Goal: Task Accomplishment & Management: Manage account settings

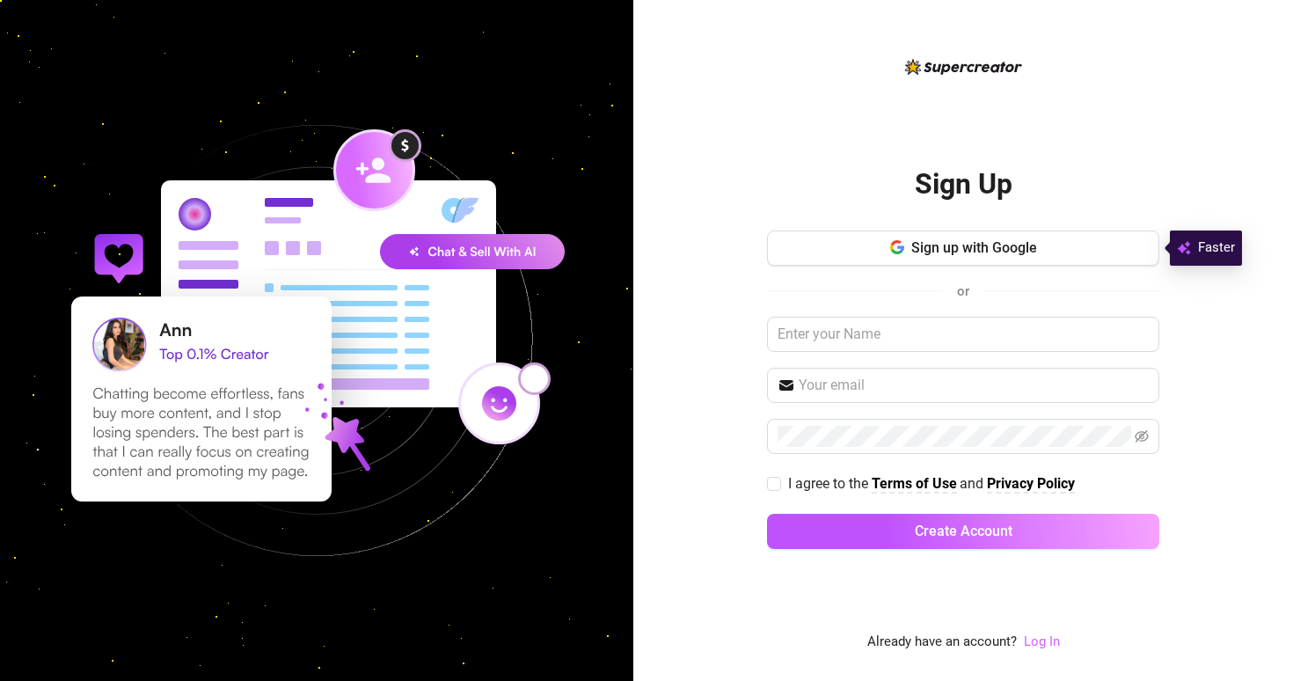
click at [1034, 638] on link "Log In" at bounding box center [1042, 641] width 36 height 16
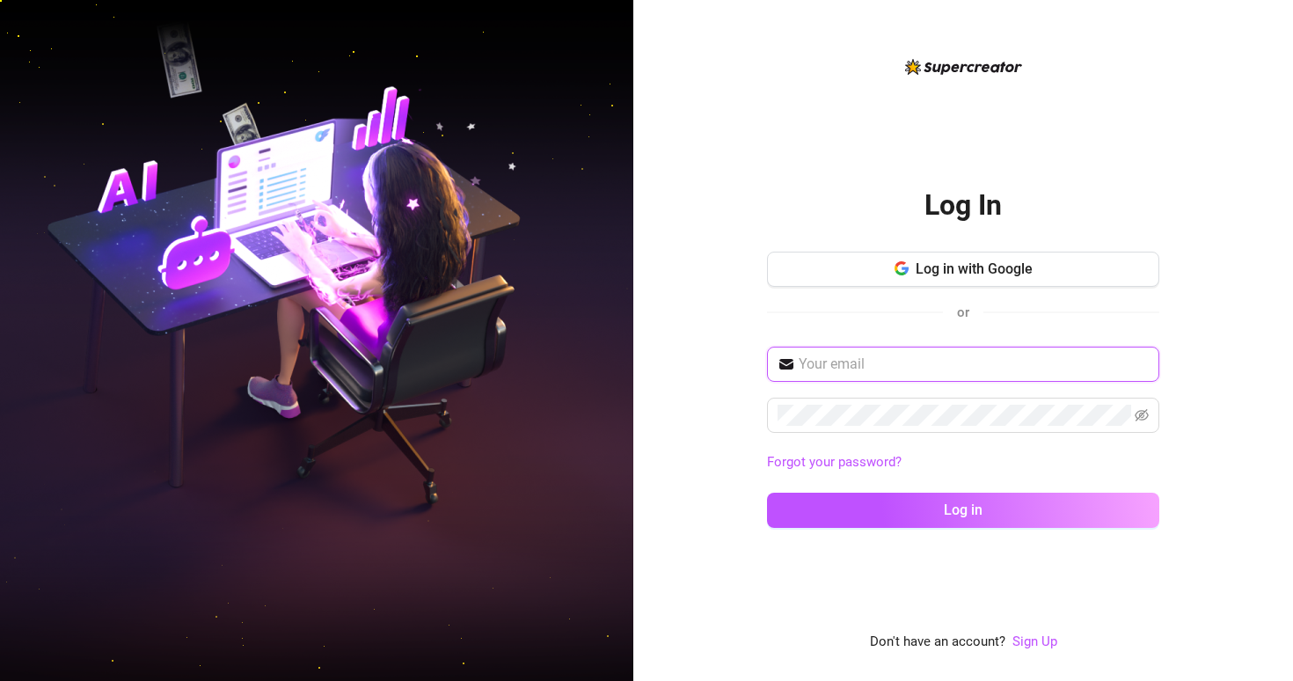
click at [887, 354] on input "text" at bounding box center [973, 364] width 350 height 21
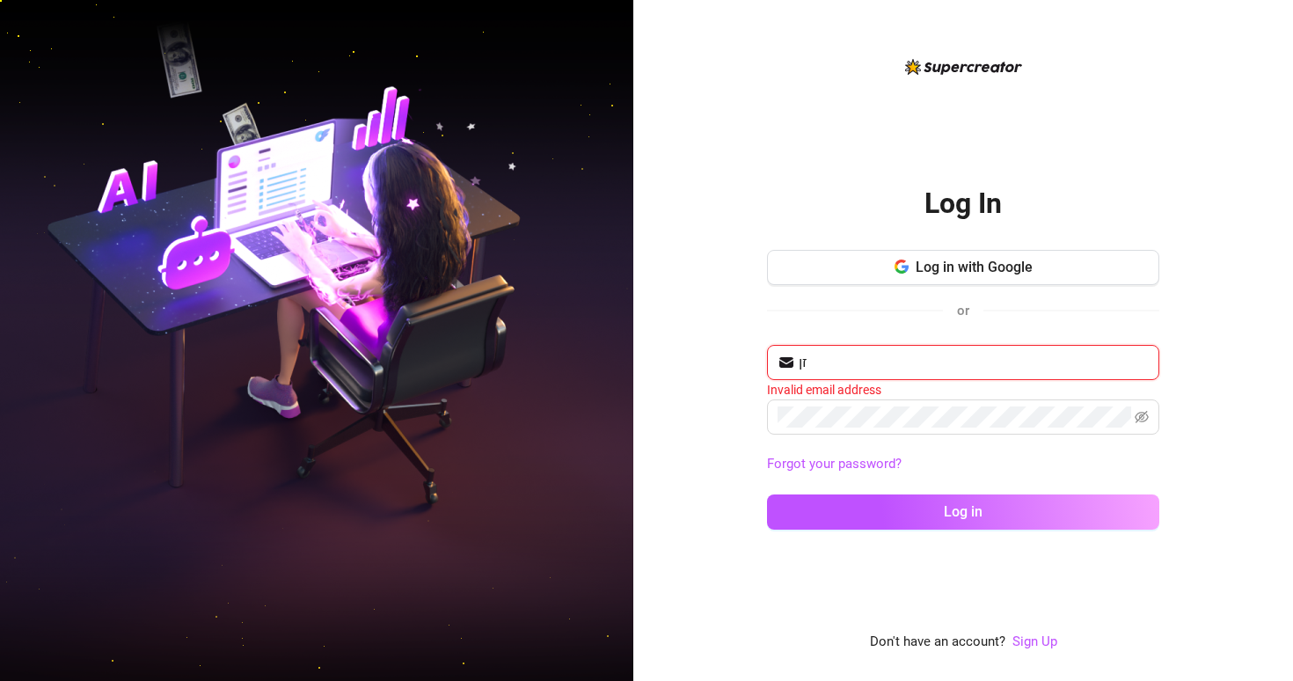
type input "ז"
type input "ג"
type input "d"
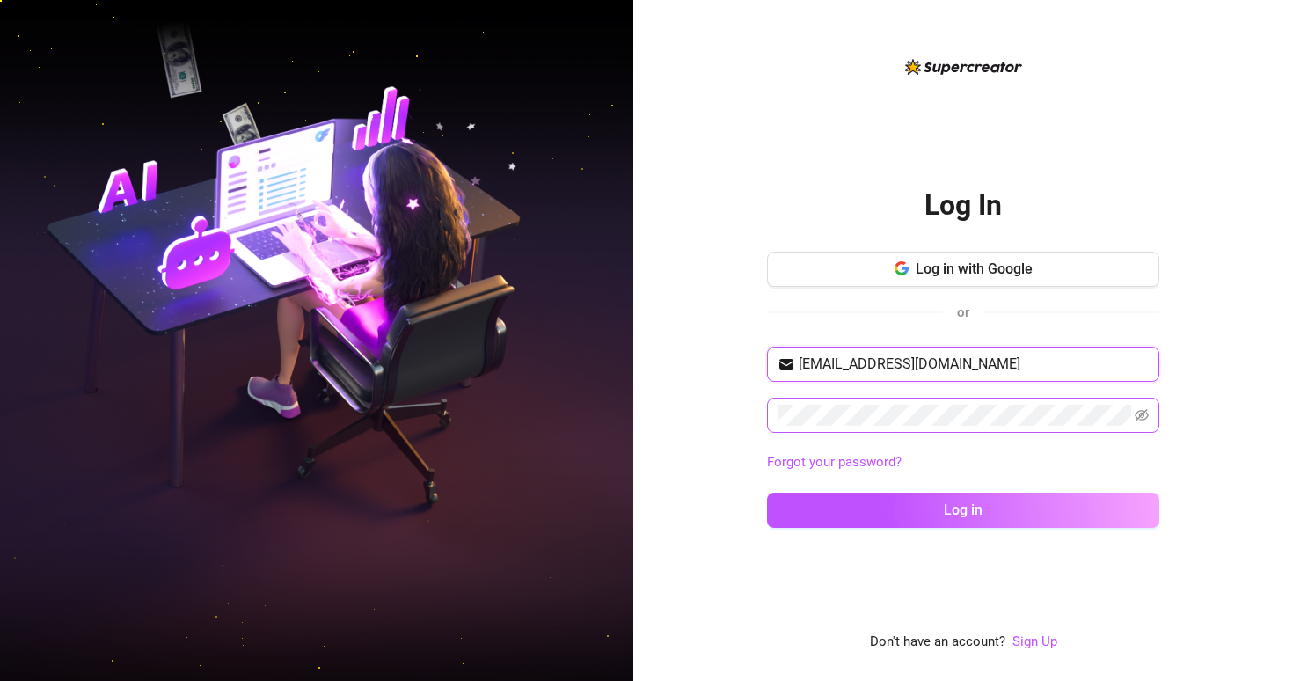
type input "[EMAIL_ADDRESS][DOMAIN_NAME]"
click at [1144, 413] on icon "eye-invisible" at bounding box center [1141, 415] width 14 height 14
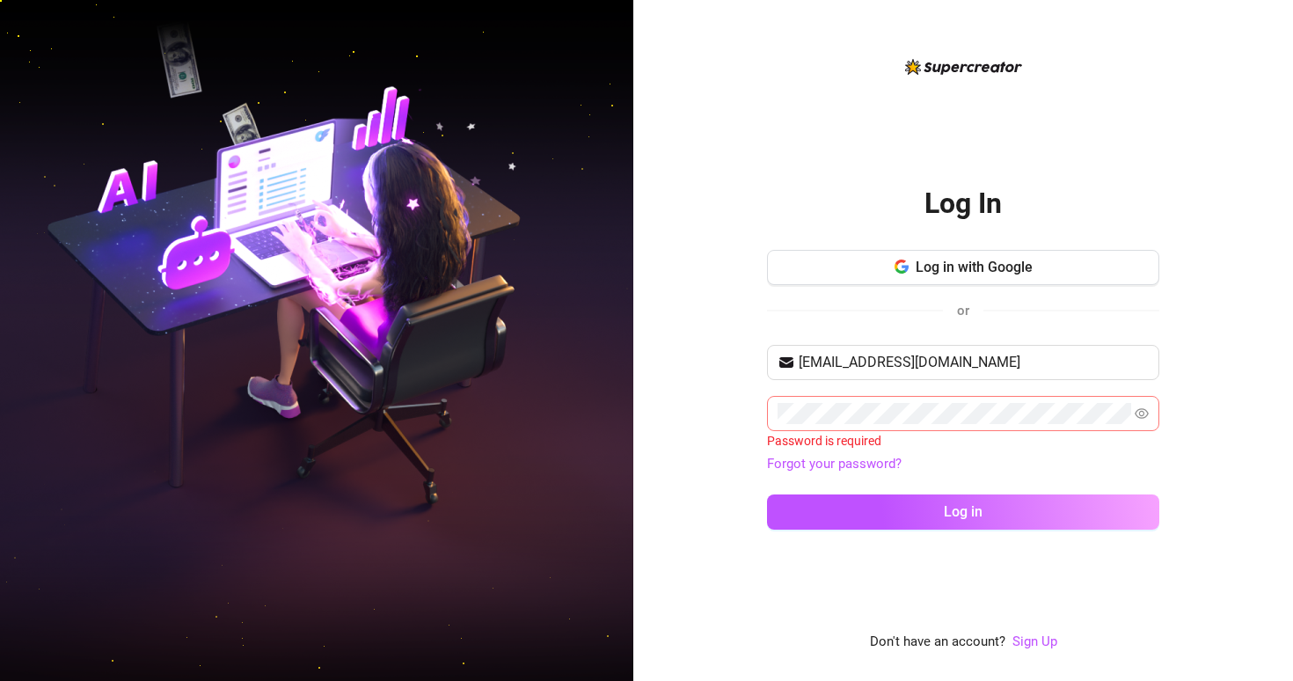
click at [783, 437] on div "Password is required" at bounding box center [963, 440] width 392 height 19
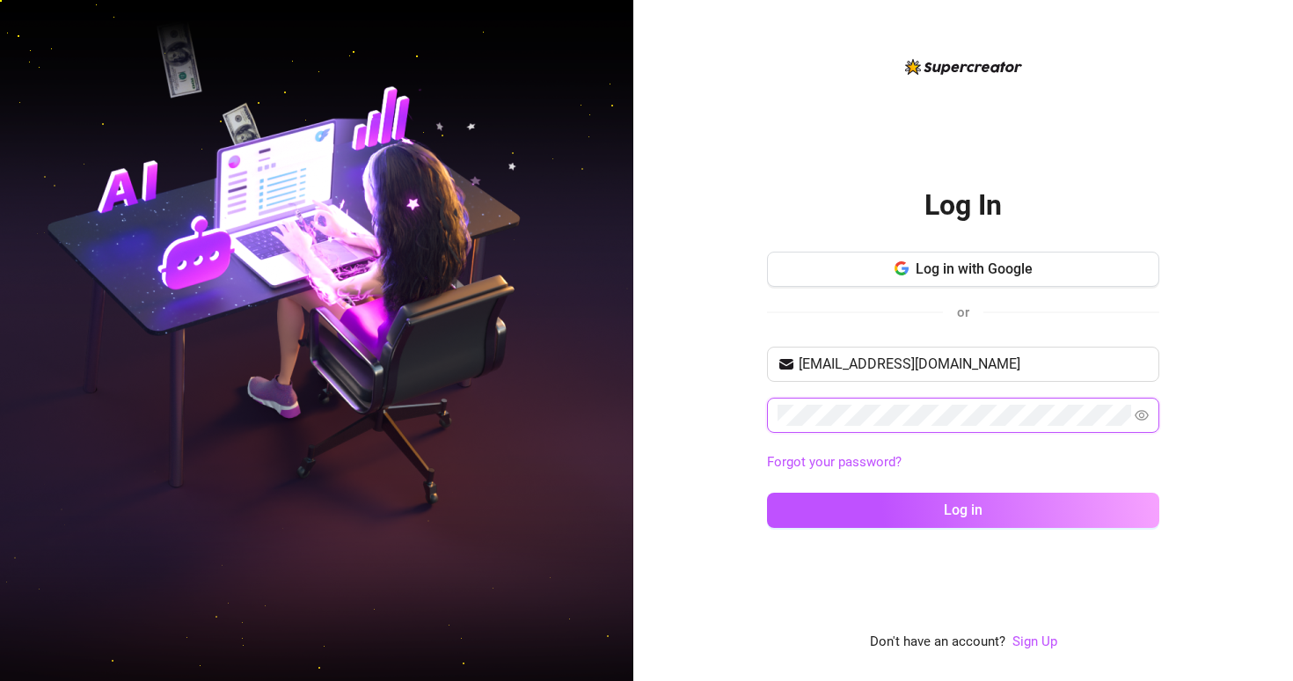
click at [767, 492] on button "Log in" at bounding box center [963, 509] width 392 height 35
